Goal: Task Accomplishment & Management: Manage account settings

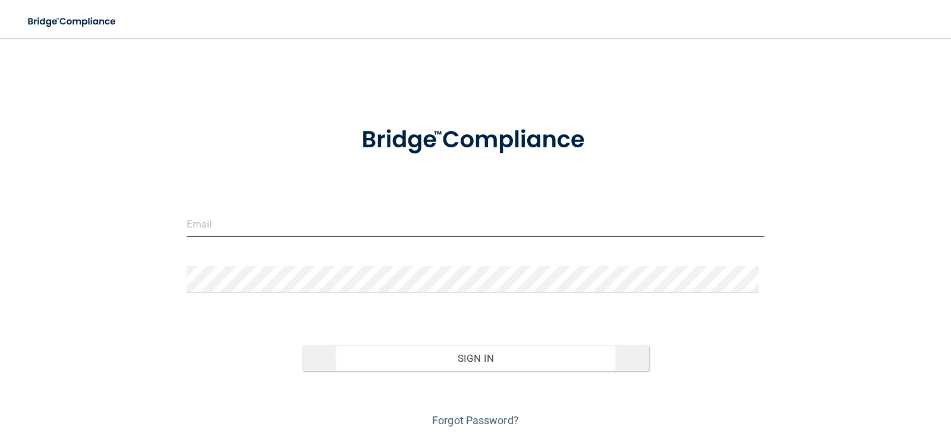
type input "[EMAIL_ADDRESS][PERSON_NAME][DOMAIN_NAME]"
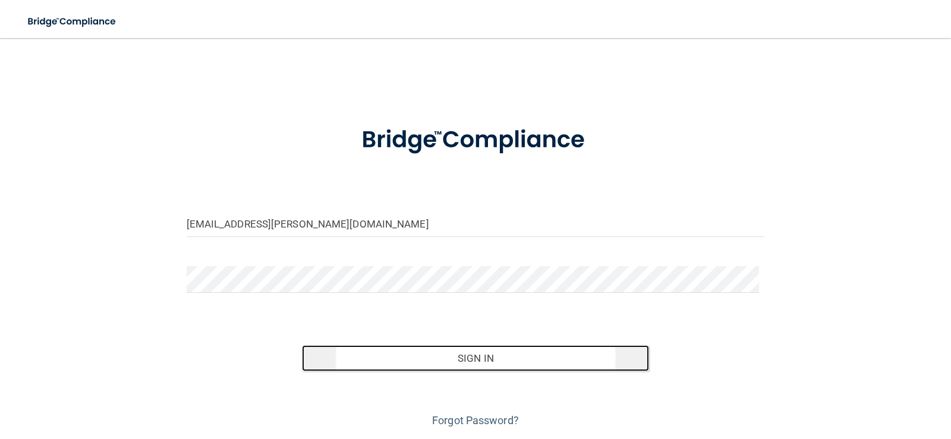
click at [439, 354] on button "Sign In" at bounding box center [475, 358] width 347 height 26
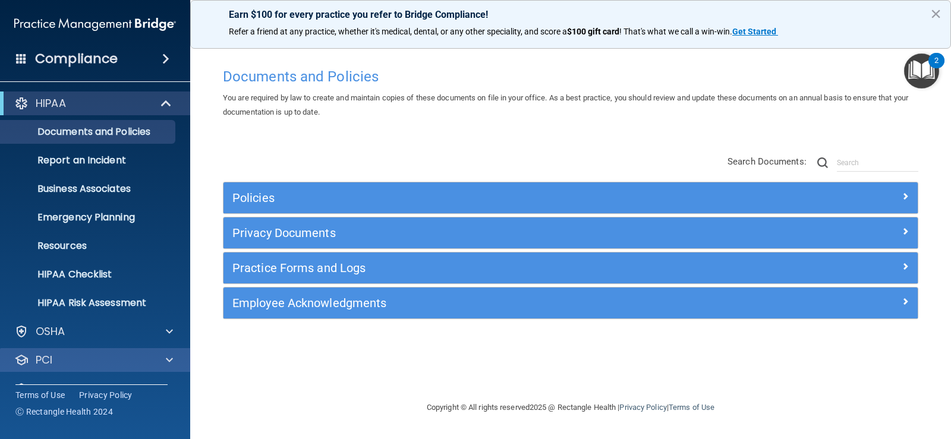
scroll to position [54, 0]
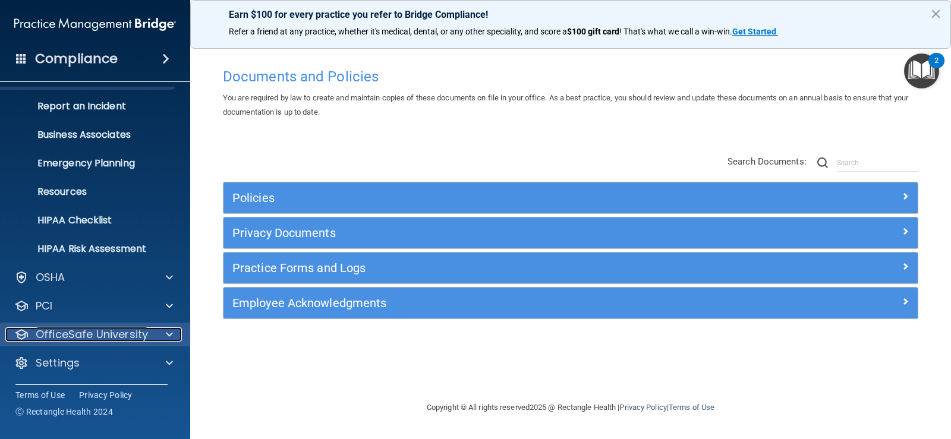
click at [153, 329] on div at bounding box center [168, 334] width 30 height 14
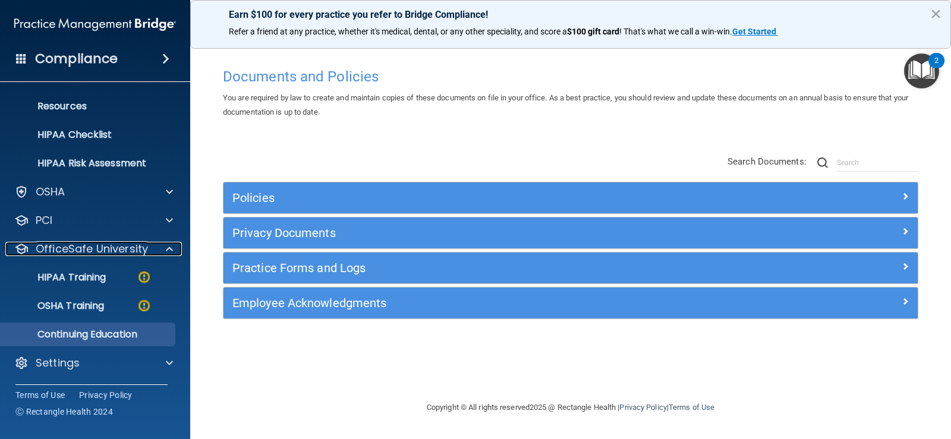
scroll to position [0, 0]
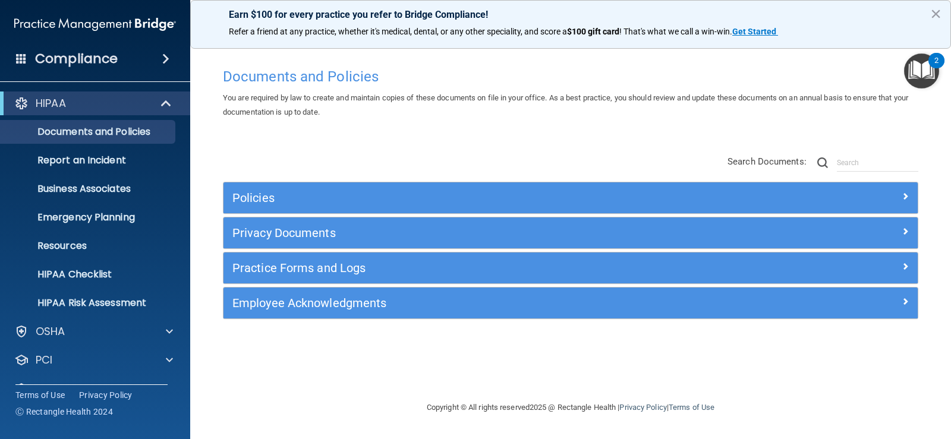
click at [178, 59] on div "Compliance" at bounding box center [95, 59] width 190 height 26
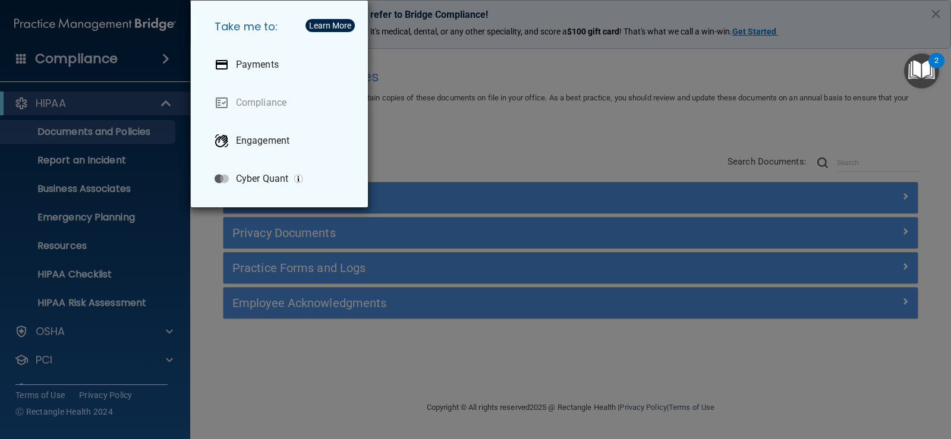
click at [517, 119] on div "Take me to: Payments Compliance Engagement Cyber Quant" at bounding box center [475, 219] width 951 height 439
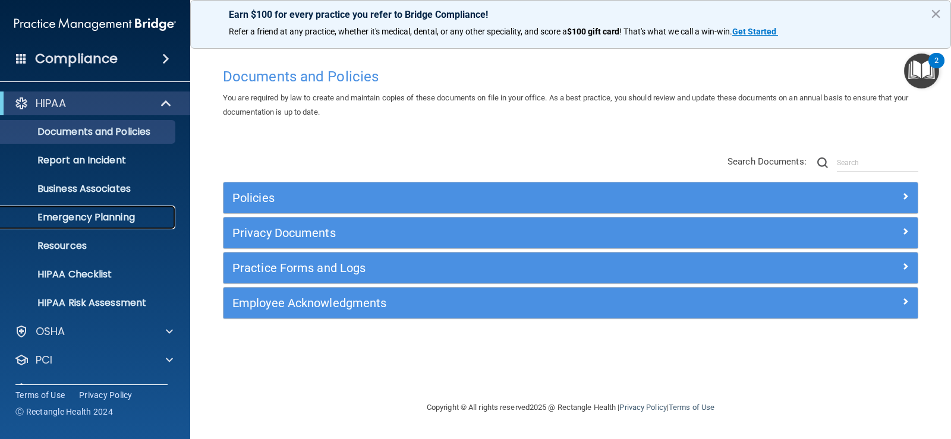
click at [140, 224] on link "Emergency Planning" at bounding box center [81, 218] width 187 height 24
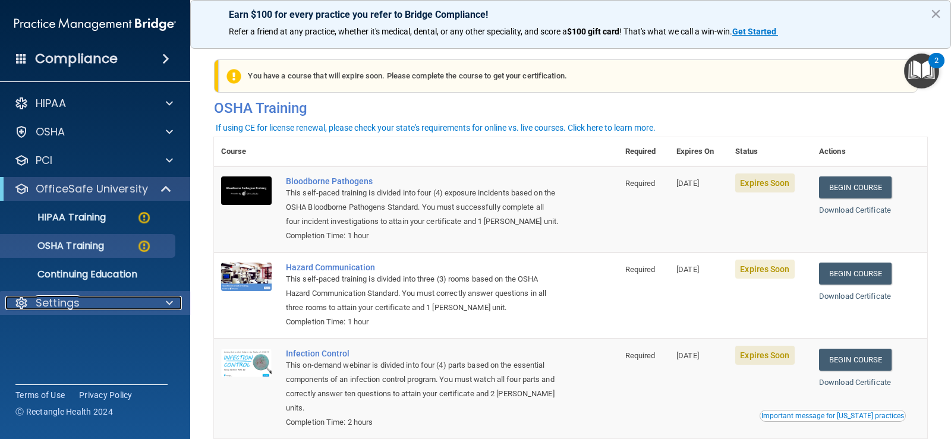
click at [162, 299] on div at bounding box center [168, 303] width 30 height 14
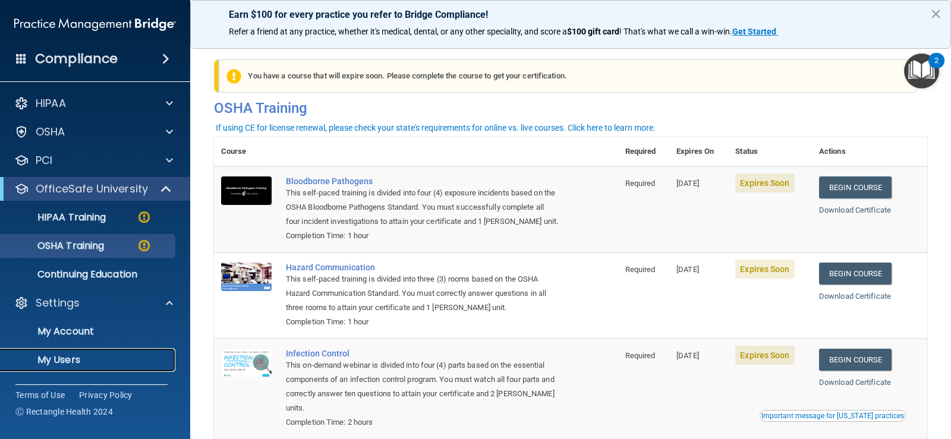
click at [63, 356] on p "My Users" at bounding box center [89, 360] width 162 height 12
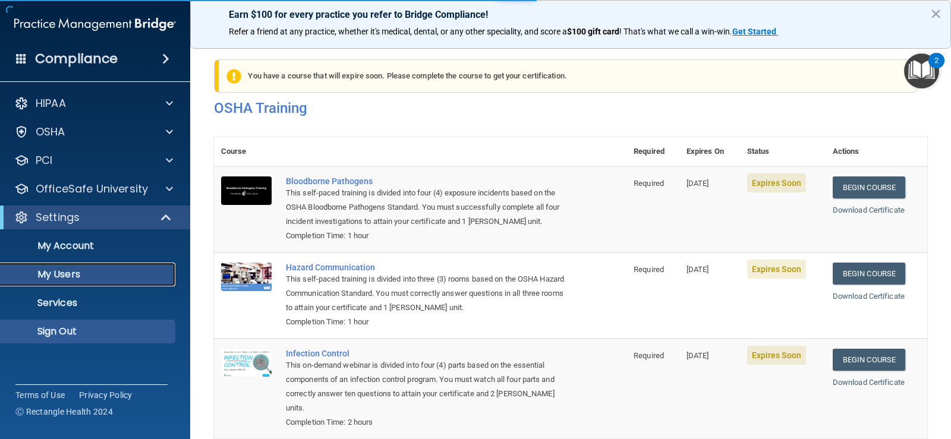
select select "20"
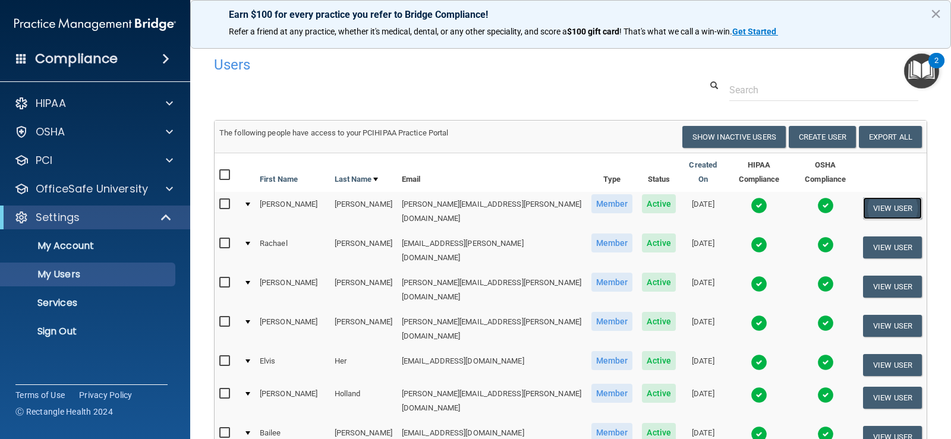
click at [863, 197] on button "View User" at bounding box center [892, 208] width 59 height 22
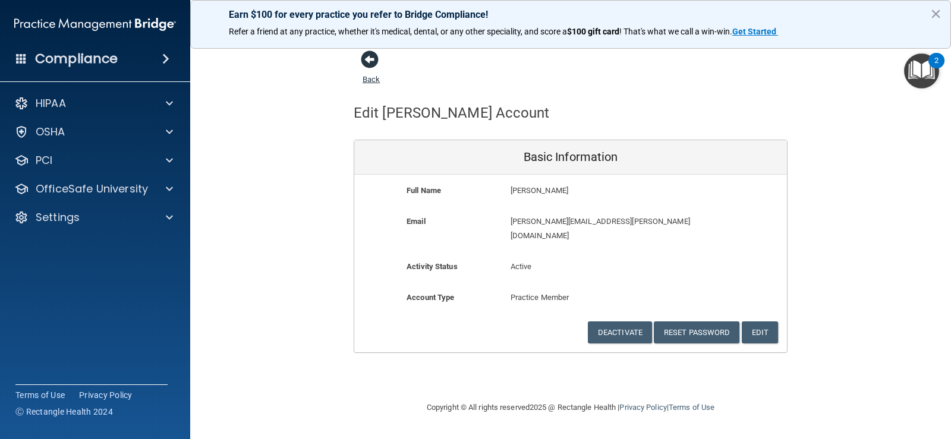
click at [367, 55] on span at bounding box center [370, 60] width 18 height 18
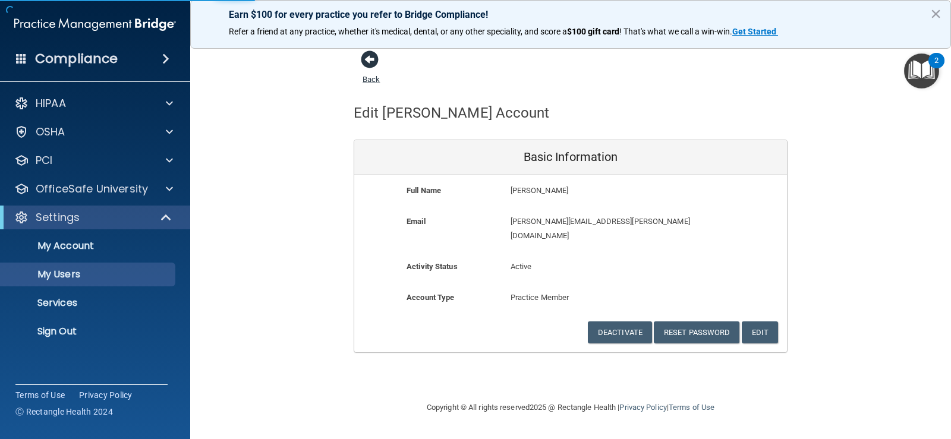
select select "20"
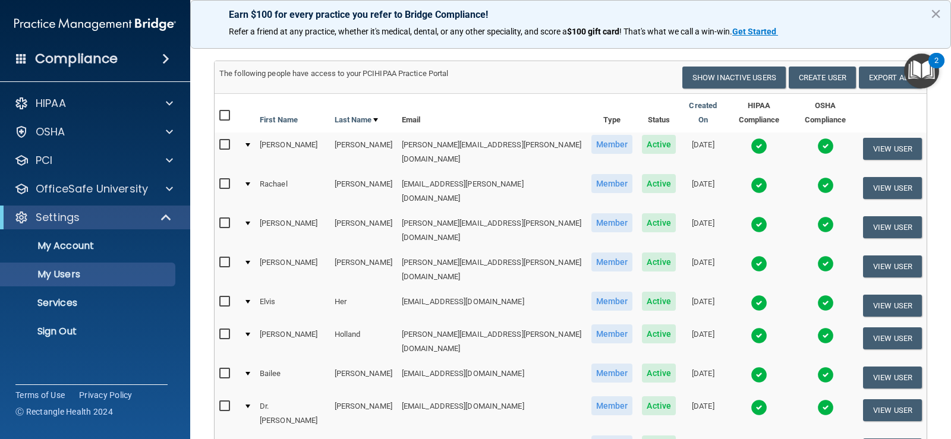
scroll to position [119, 0]
